Goal: Task Accomplishment & Management: Use online tool/utility

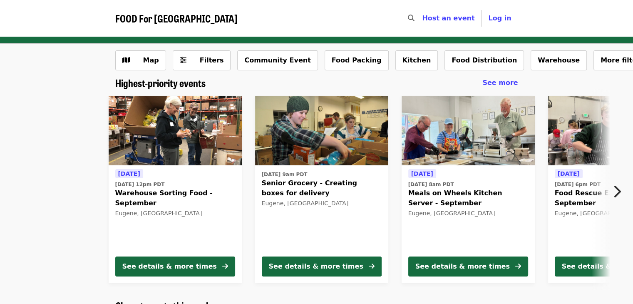
click at [615, 192] on icon "chevron-right icon" at bounding box center [616, 191] width 8 height 16
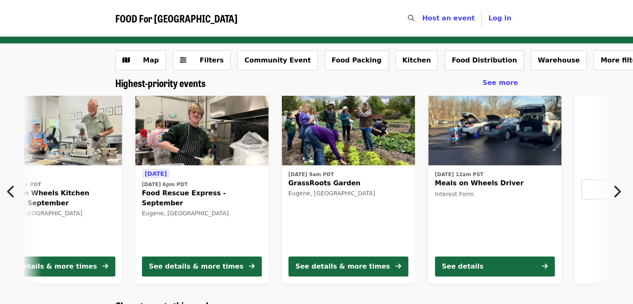
scroll to position [0, 448]
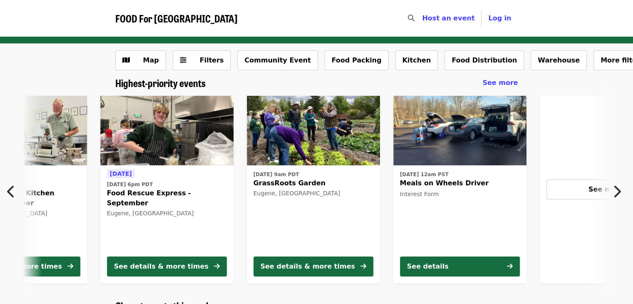
click at [615, 192] on icon "chevron-right icon" at bounding box center [616, 191] width 8 height 16
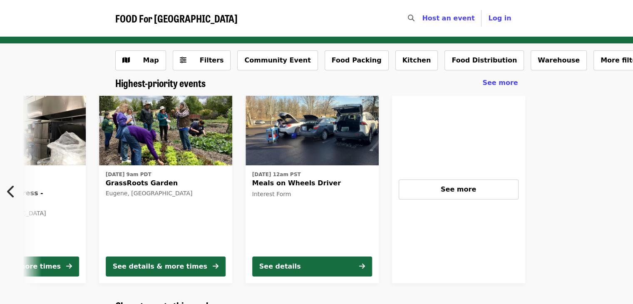
scroll to position [0, 666]
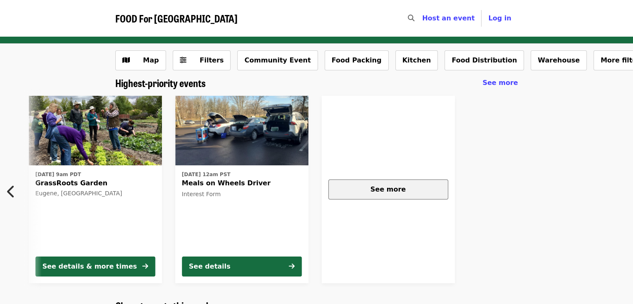
click at [373, 190] on span "See more" at bounding box center [387, 189] width 35 height 8
click at [414, 17] on icon "search icon" at bounding box center [411, 18] width 7 height 8
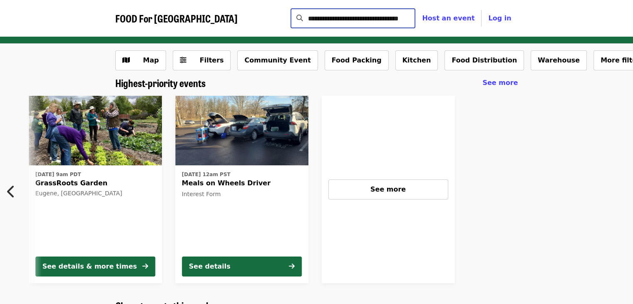
scroll to position [0, 17]
type input "**********"
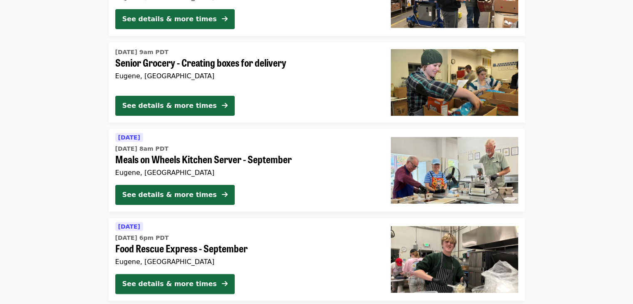
scroll to position [158, 0]
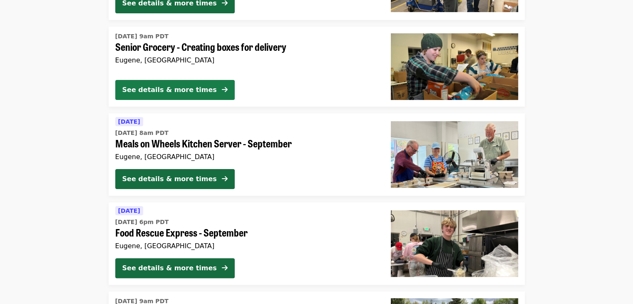
click at [193, 87] on div "See details & more times" at bounding box center [169, 90] width 94 height 10
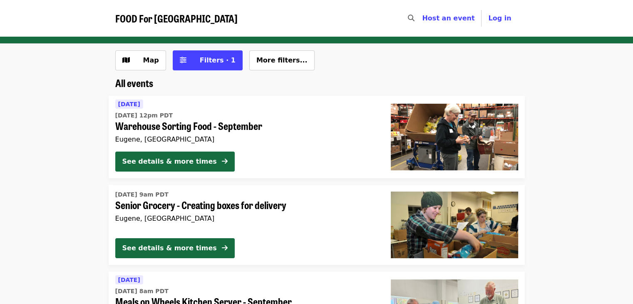
scroll to position [153, 0]
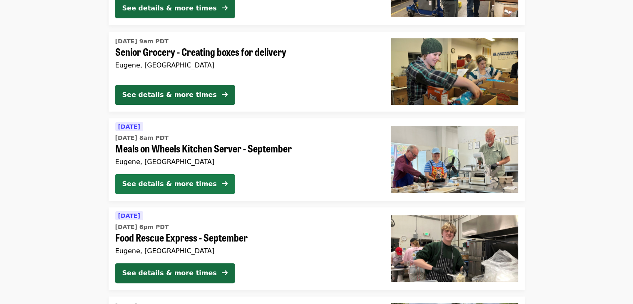
click at [181, 183] on div "See details & more times" at bounding box center [169, 184] width 94 height 10
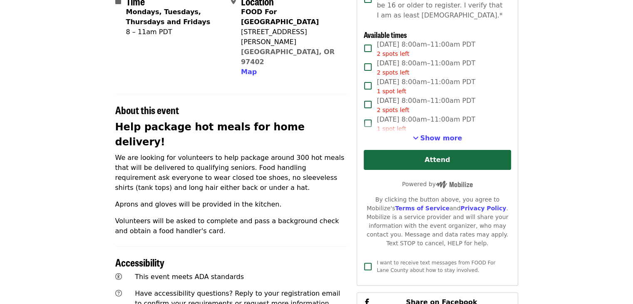
scroll to position [216, 0]
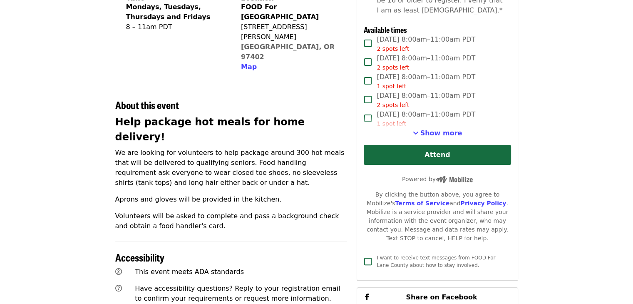
click at [553, 82] on article "Meals on Wheels Kitchen Server - September Highest Priority Volunteer Shift Tim…" at bounding box center [316, 180] width 633 height 720
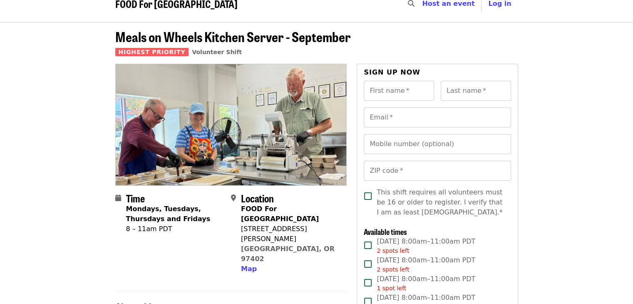
scroll to position [0, 0]
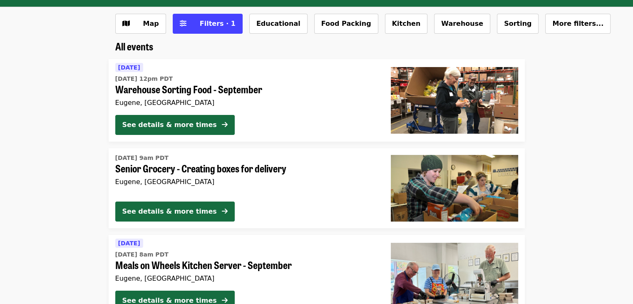
scroll to position [20, 0]
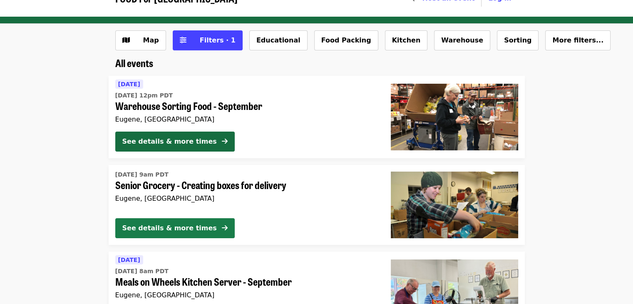
click at [155, 228] on div "See details & more times" at bounding box center [169, 228] width 94 height 10
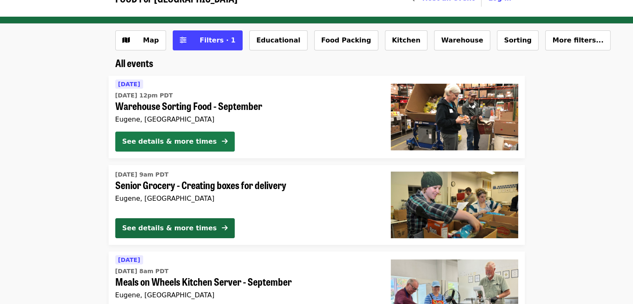
click at [170, 145] on div "See details & more times" at bounding box center [169, 141] width 94 height 10
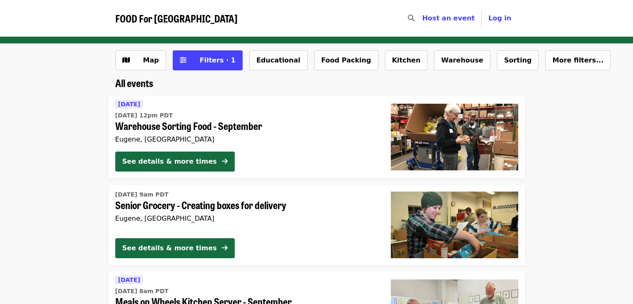
click at [77, 144] on li "Tomorrow Mon, Sep 8 @ 12pm PDT Warehouse Sorting Food - September Eugene, OR Se…" at bounding box center [316, 137] width 633 height 82
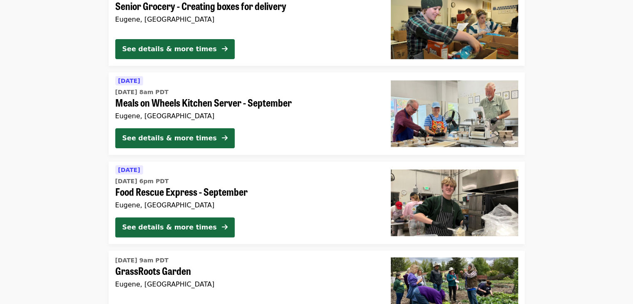
scroll to position [208, 0]
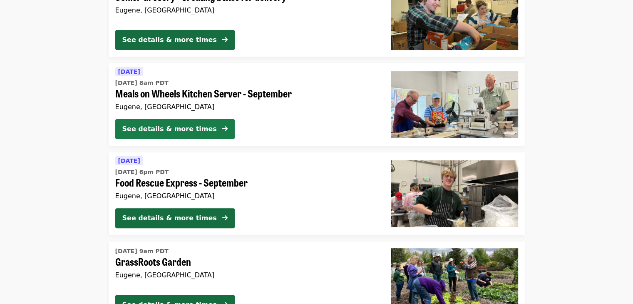
click at [158, 129] on div "See details & more times" at bounding box center [169, 129] width 94 height 10
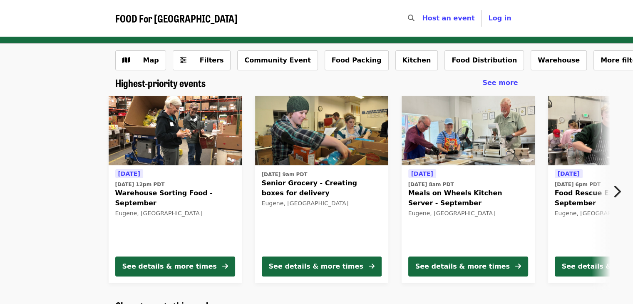
click at [619, 190] on icon "chevron-right icon" at bounding box center [616, 191] width 8 height 16
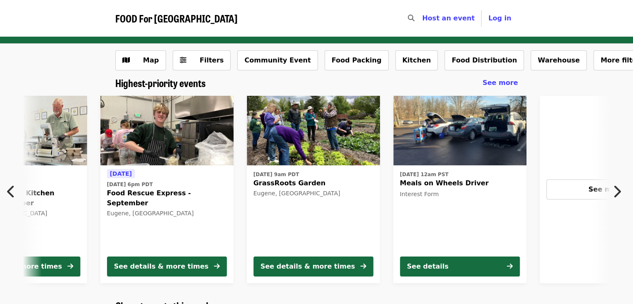
click at [619, 190] on icon "chevron-right icon" at bounding box center [616, 191] width 8 height 16
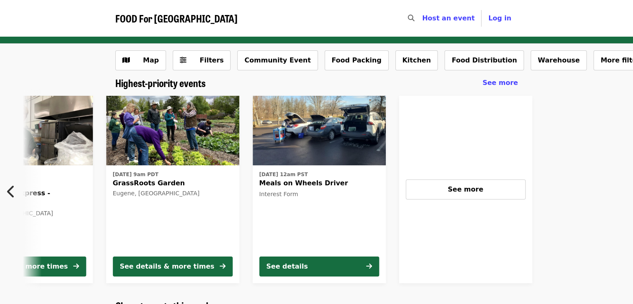
scroll to position [0, 666]
